Goal: Task Accomplishment & Management: Complete application form

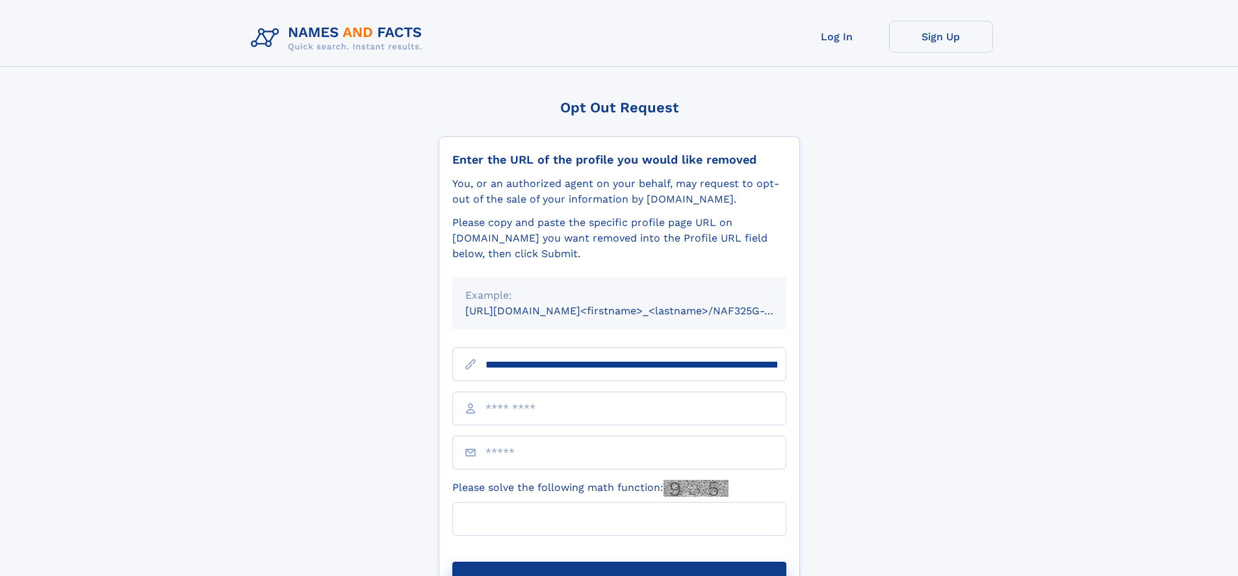
scroll to position [0, 137]
type input "**********"
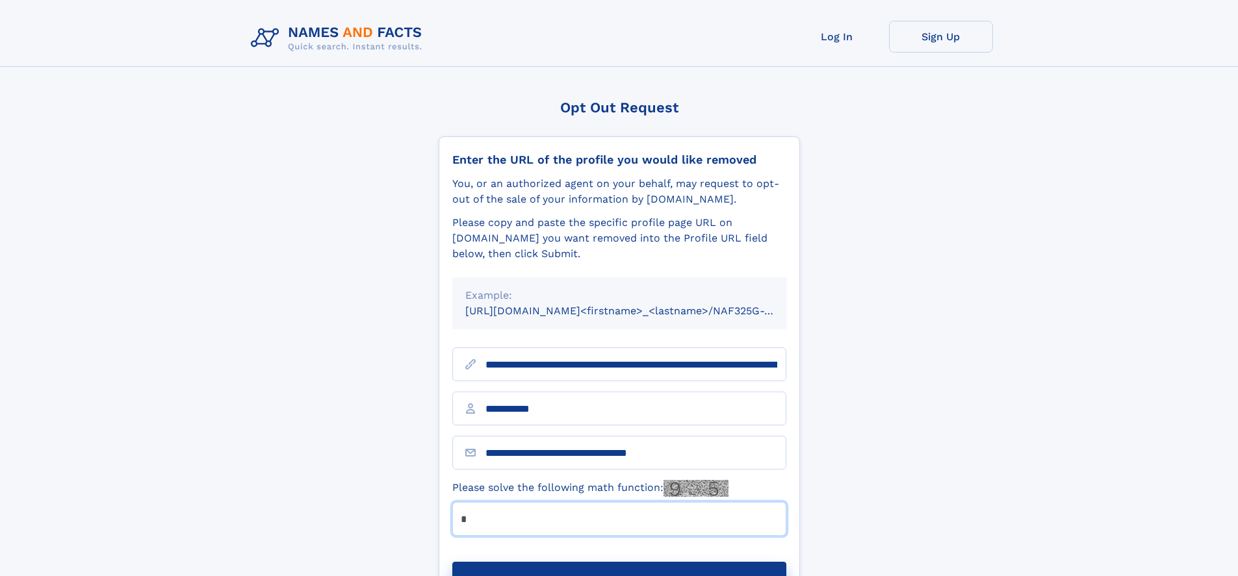
type input "*"
click at [619, 562] on button "Submit Opt Out Request" at bounding box center [619, 583] width 334 height 42
